Goal: Find specific page/section: Find specific page/section

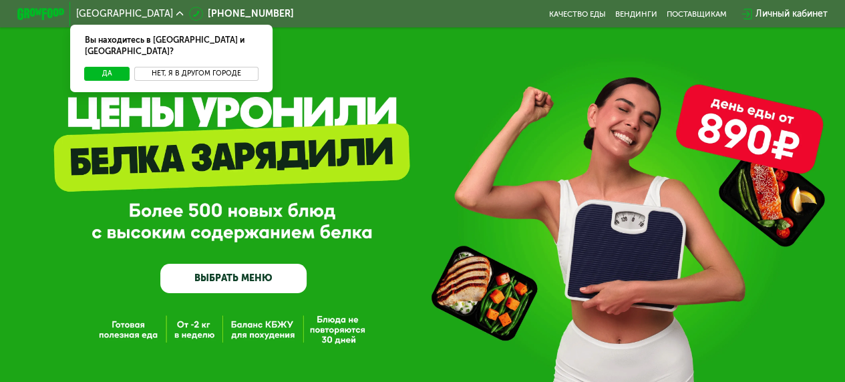
click at [163, 67] on button "Нет, я в другом городе" at bounding box center [196, 74] width 124 height 14
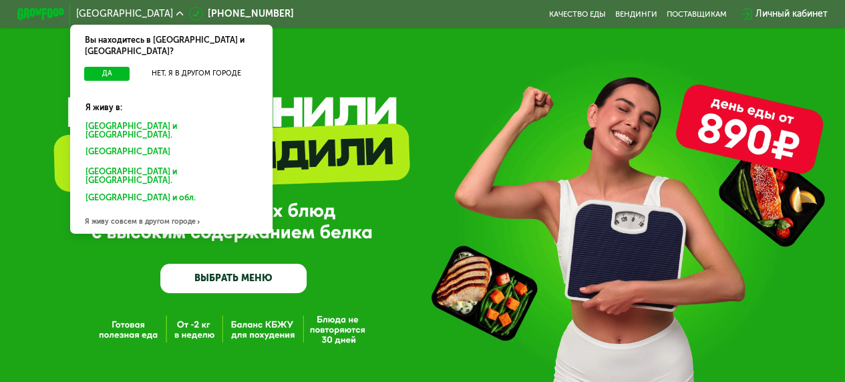
click at [156, 144] on div "[GEOGRAPHIC_DATA] и [GEOGRAPHIC_DATA]." at bounding box center [169, 153] width 183 height 19
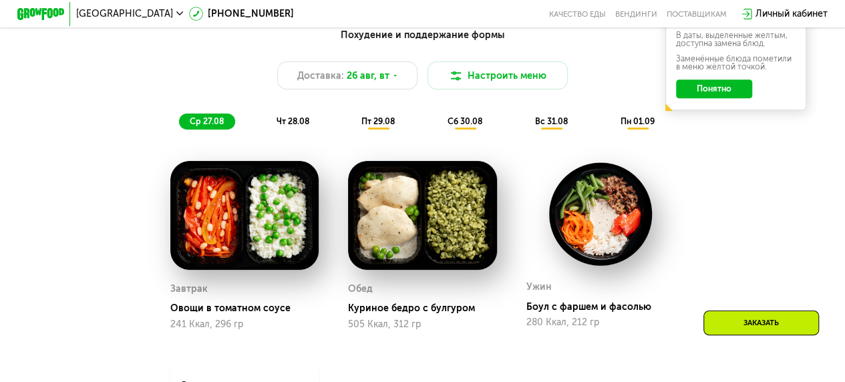
scroll to position [601, 0]
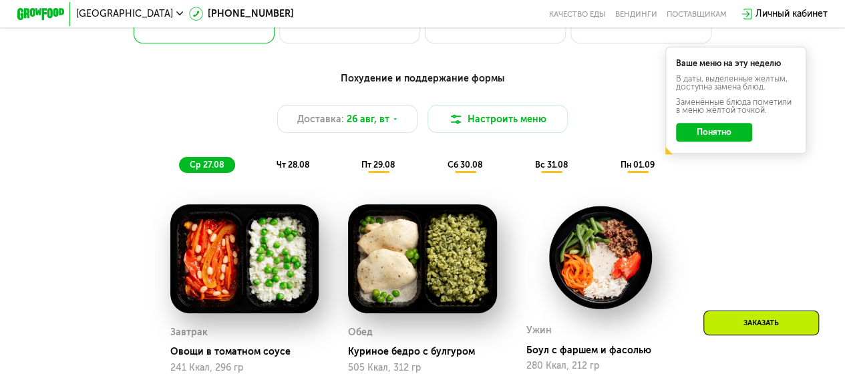
click at [704, 138] on button "Понятно" at bounding box center [714, 132] width 76 height 19
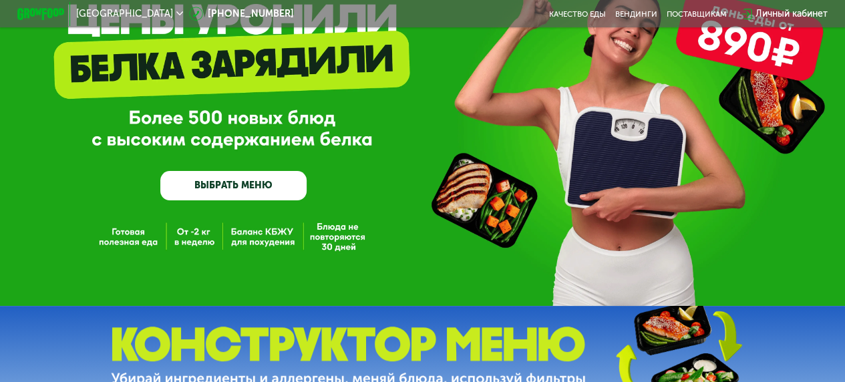
scroll to position [0, 0]
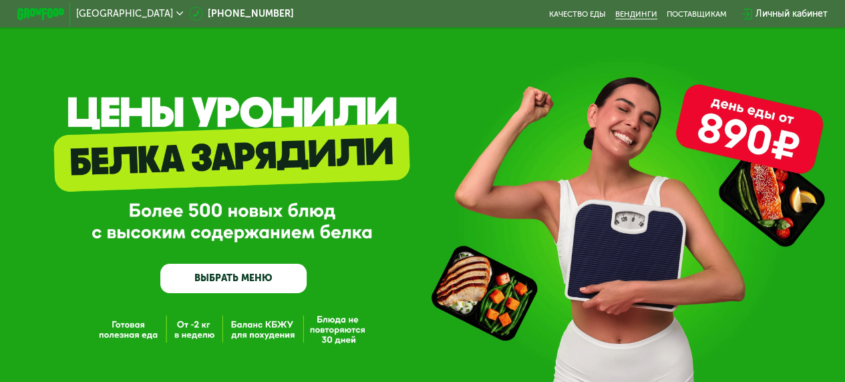
click at [624, 15] on link "Вендинги" at bounding box center [636, 13] width 42 height 9
